Goal: Task Accomplishment & Management: Manage account settings

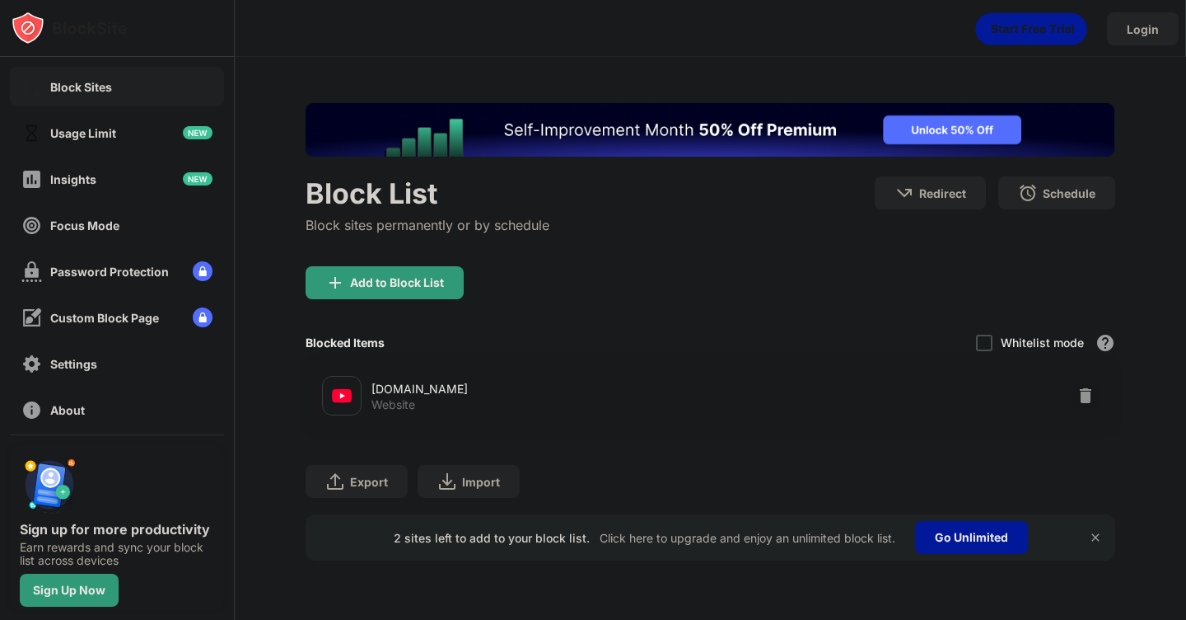
click at [1098, 388] on div "youtube.com Website" at bounding box center [710, 395] width 789 height 53
click at [1088, 388] on img at bounding box center [1086, 395] width 16 height 16
